Goal: Check status: Check status

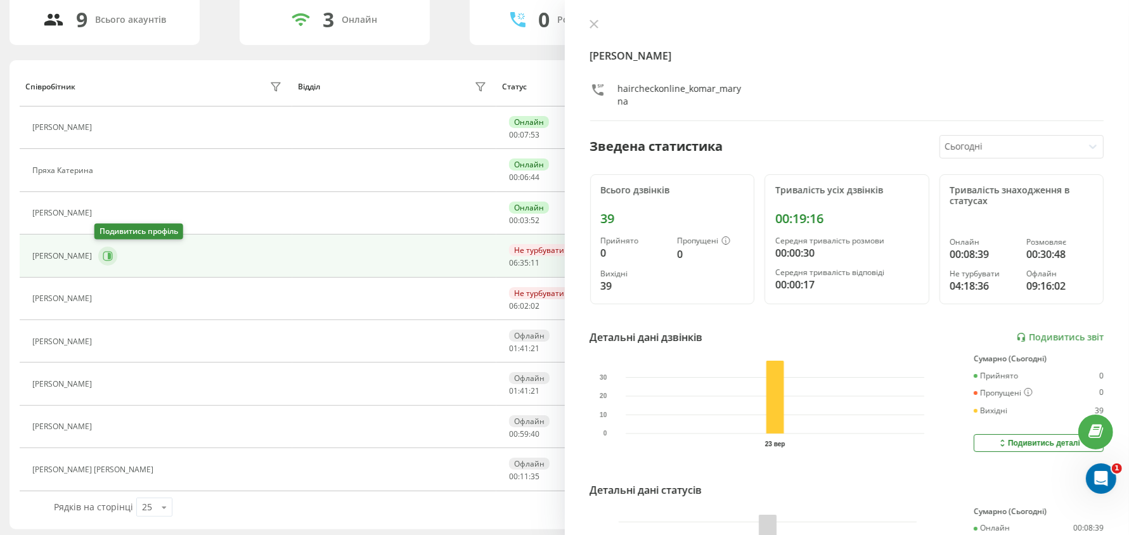
click at [108, 253] on icon at bounding box center [109, 256] width 3 height 6
click at [601, 26] on button at bounding box center [594, 25] width 16 height 12
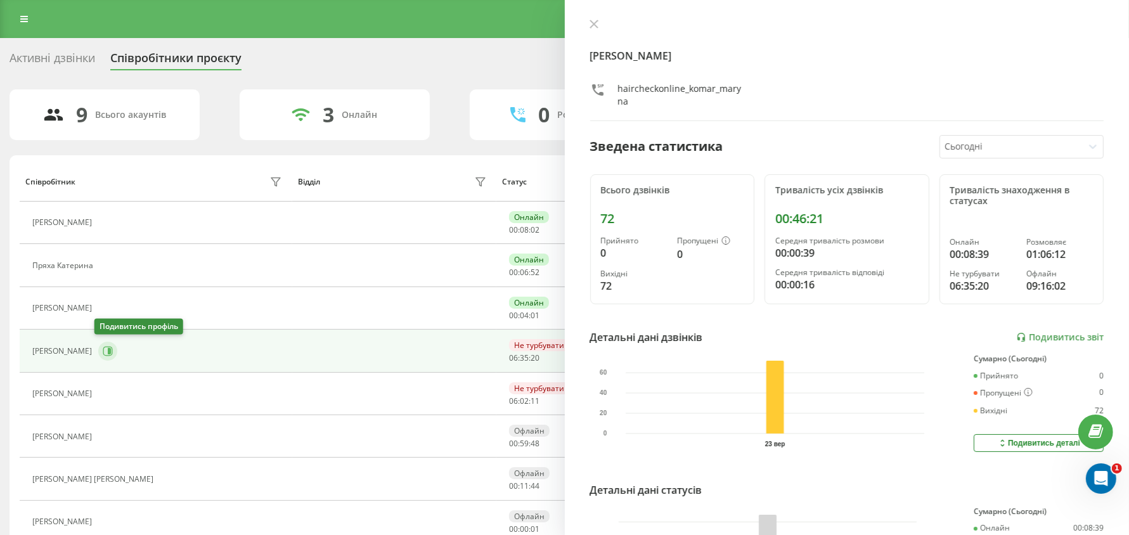
click at [111, 348] on button at bounding box center [107, 351] width 19 height 19
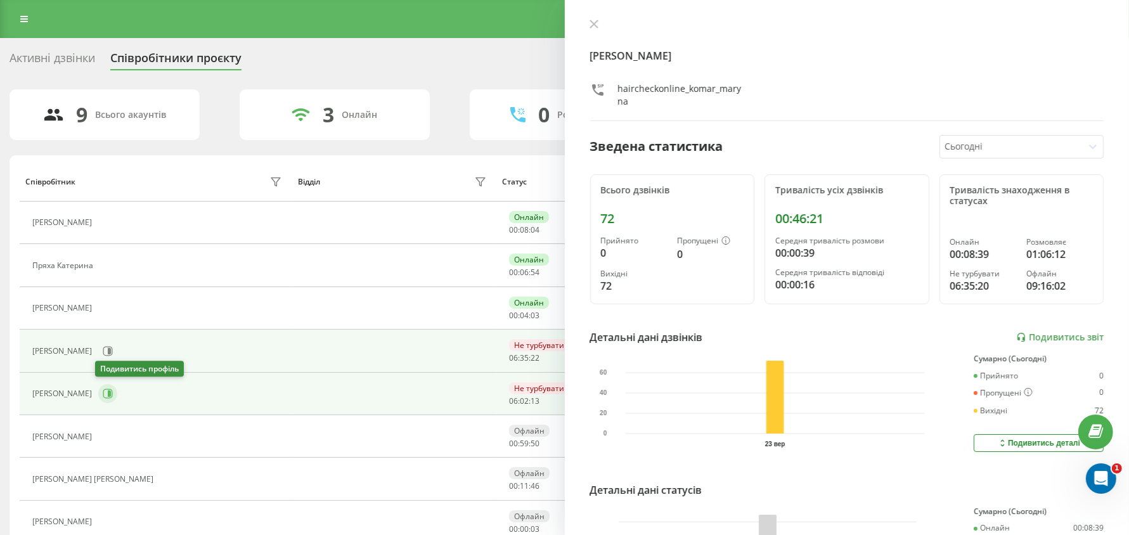
click at [98, 395] on button at bounding box center [107, 393] width 19 height 19
click at [108, 351] on icon at bounding box center [108, 351] width 10 height 10
click at [103, 389] on icon at bounding box center [108, 394] width 10 height 10
click at [101, 354] on button at bounding box center [107, 351] width 19 height 19
click at [103, 390] on icon at bounding box center [108, 394] width 10 height 10
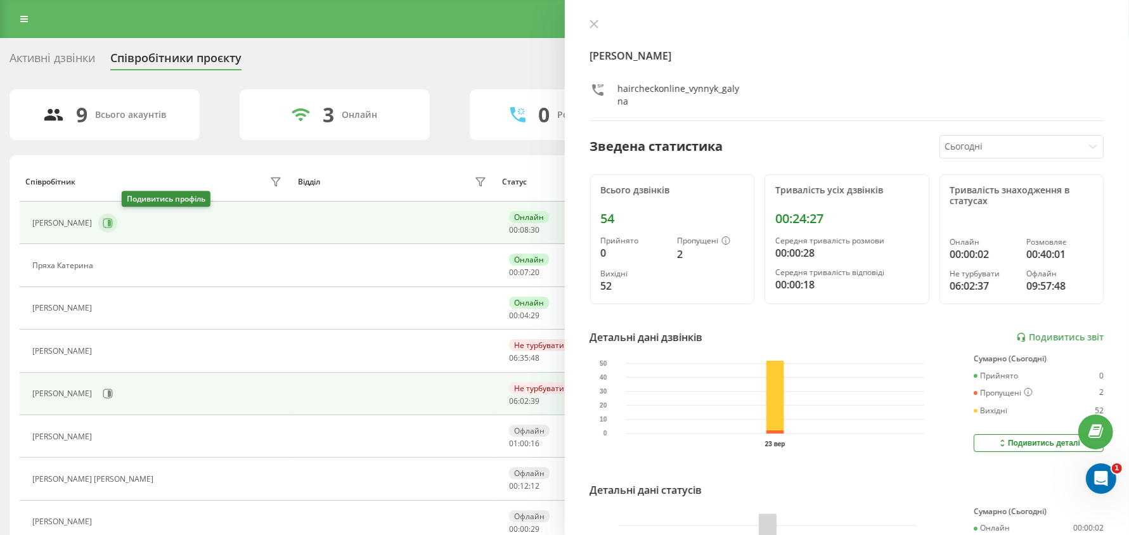
click at [117, 219] on button at bounding box center [107, 223] width 19 height 19
